Goal: Navigation & Orientation: Understand site structure

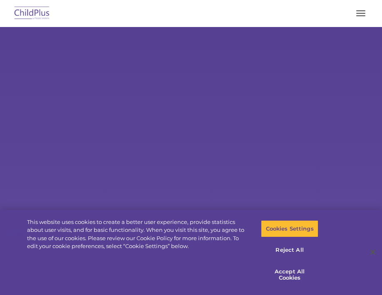
type input ""
select select "MEDIUM"
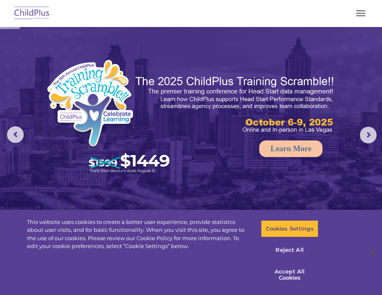
click at [362, 11] on button "button" at bounding box center [360, 13] width 17 height 13
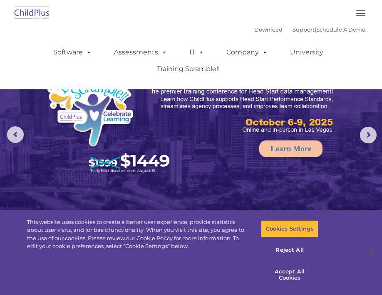
click at [362, 12] on button "button" at bounding box center [360, 13] width 17 height 13
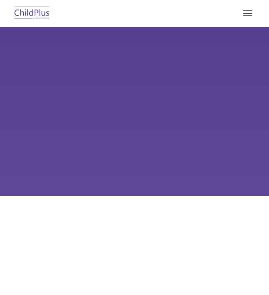
type input ""
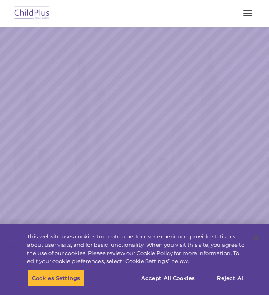
select select "MEDIUM"
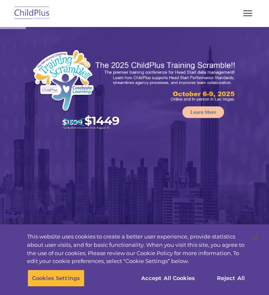
click at [250, 13] on span "button" at bounding box center [247, 13] width 9 height 1
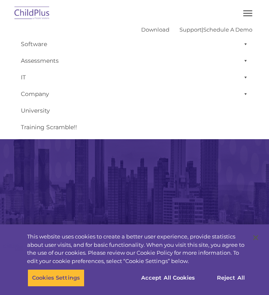
click at [250, 13] on span "button" at bounding box center [247, 13] width 9 height 1
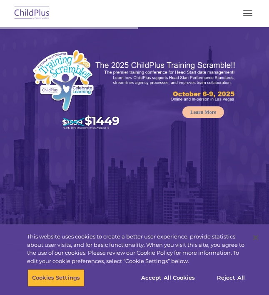
click at [250, 13] on span "button" at bounding box center [247, 13] width 9 height 1
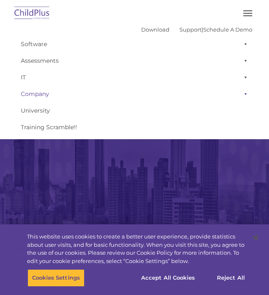
click at [246, 94] on span at bounding box center [244, 94] width 8 height 17
